Goal: Subscribe to service/newsletter

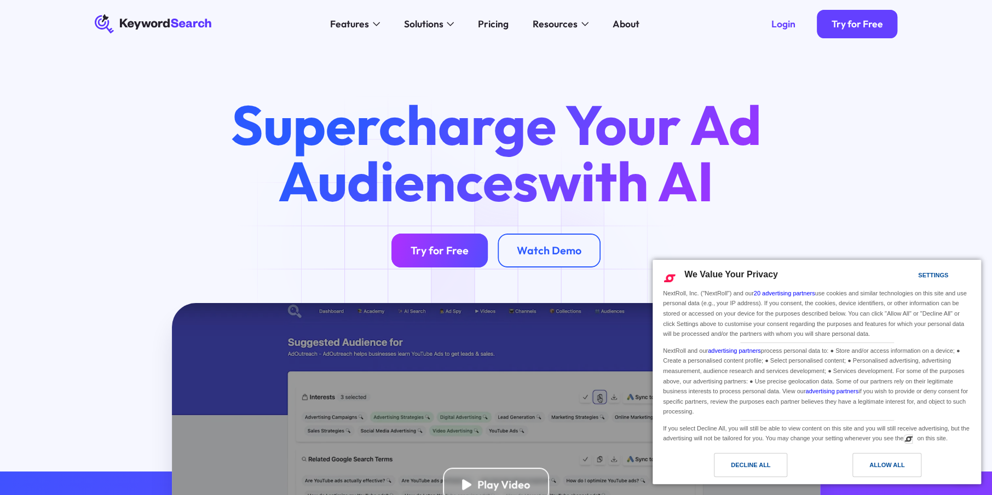
click at [395, 247] on link "Try for Free" at bounding box center [439, 250] width 96 height 33
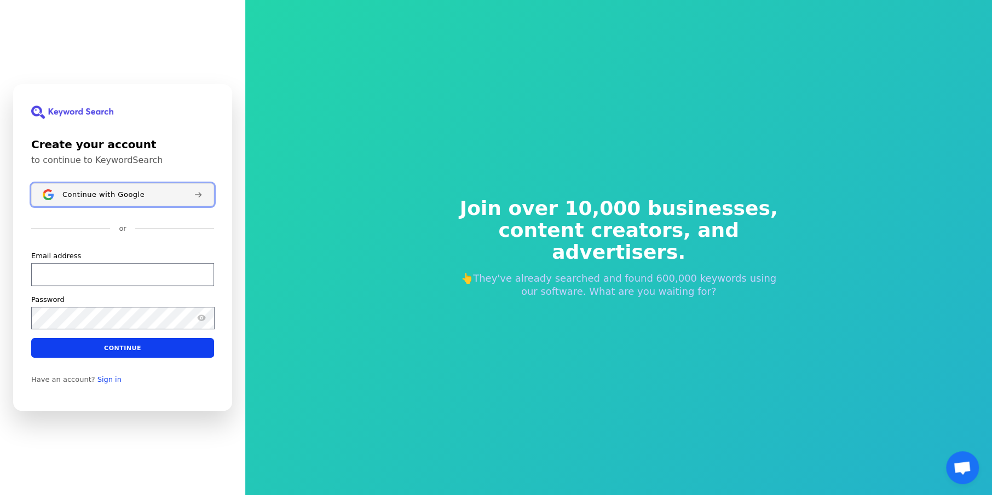
click at [104, 190] on span "Continue with Google" at bounding box center [103, 194] width 82 height 9
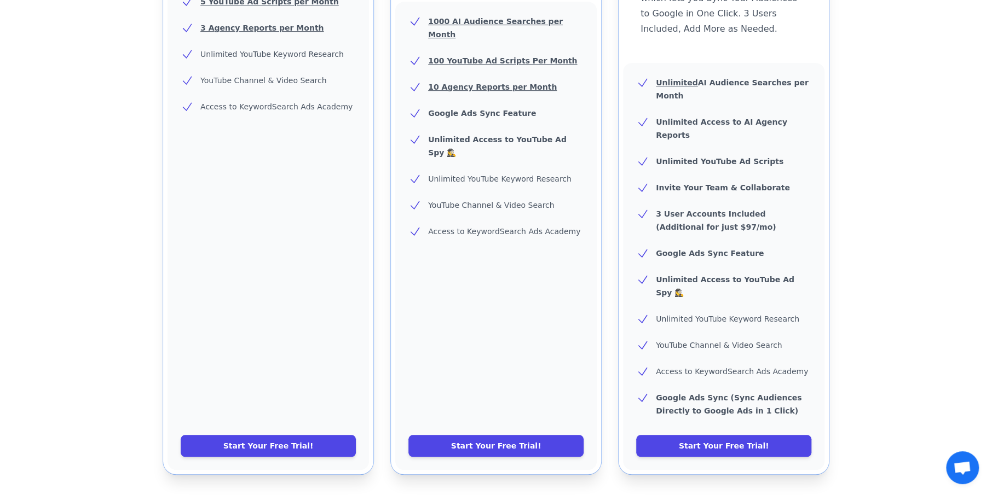
scroll to position [348, 0]
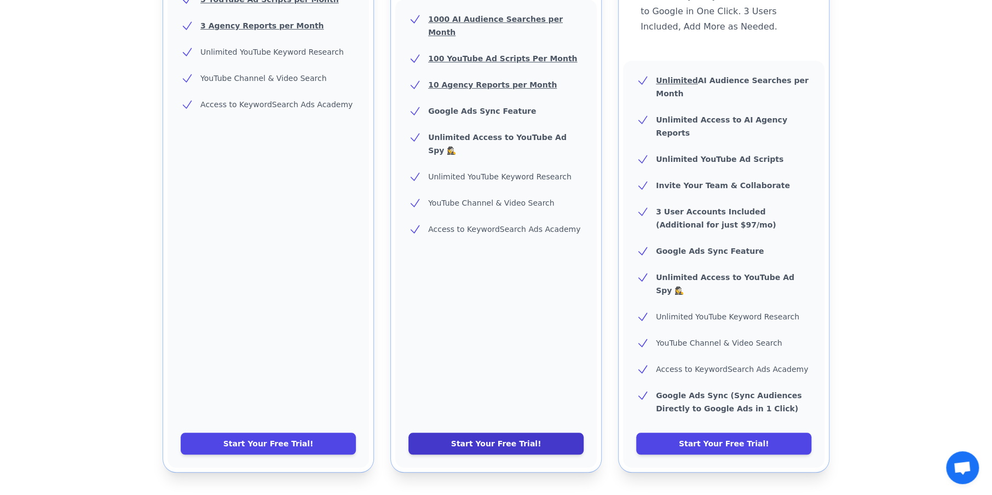
click at [474, 433] on link "Start Your Free Trial!" at bounding box center [495, 444] width 175 height 22
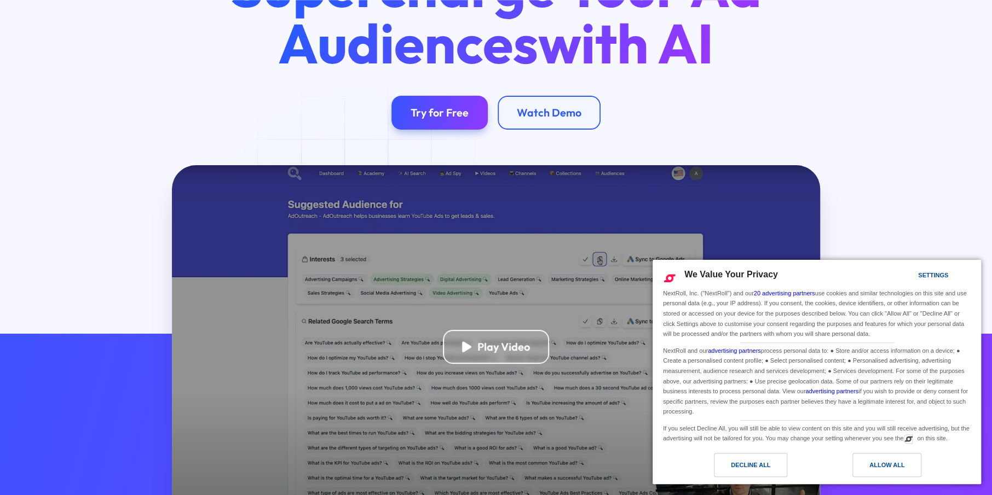
scroll to position [149, 0]
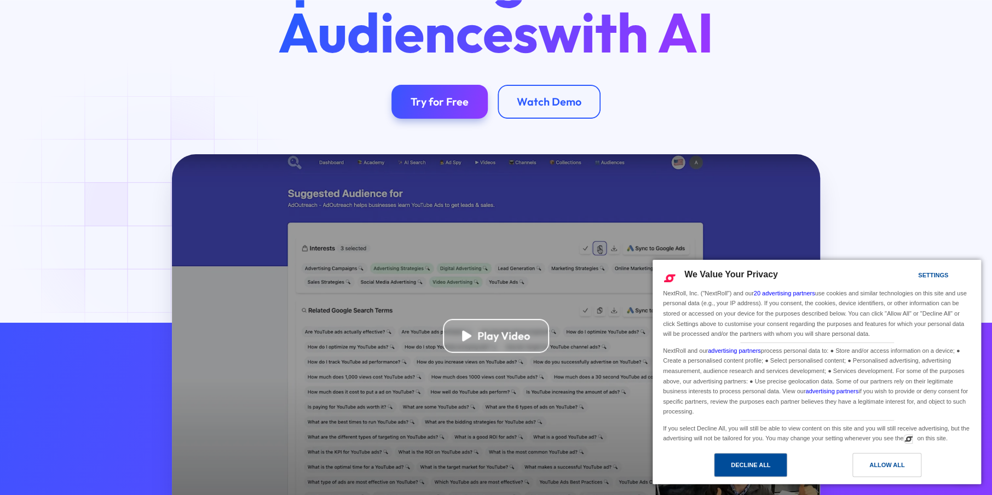
click at [756, 468] on div "Decline All" at bounding box center [750, 465] width 39 height 12
